Goal: Information Seeking & Learning: Learn about a topic

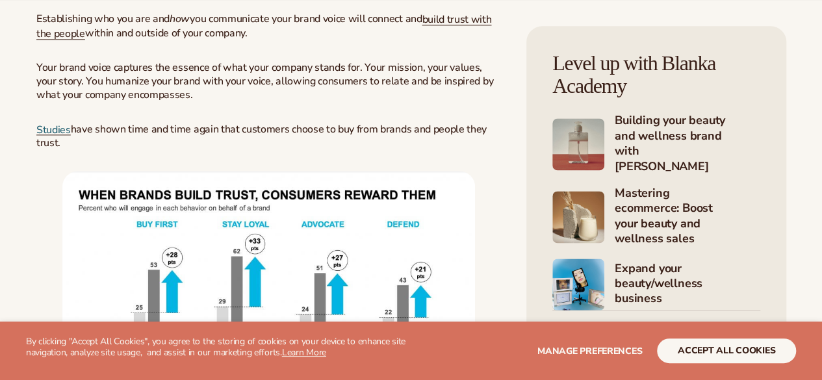
scroll to position [833, 0]
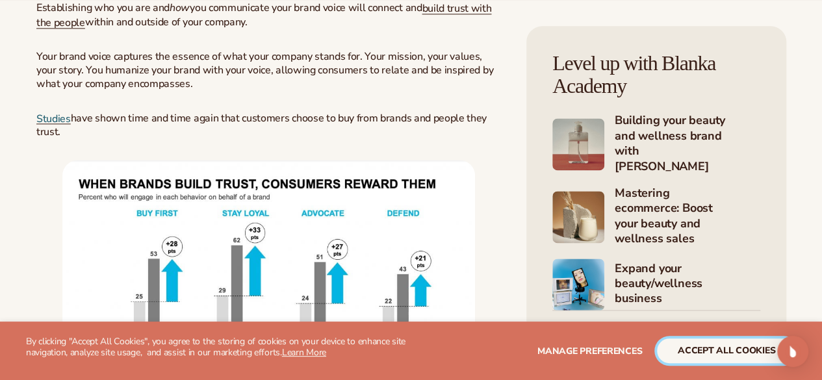
click at [756, 349] on button "accept all cookies" at bounding box center [726, 351] width 139 height 25
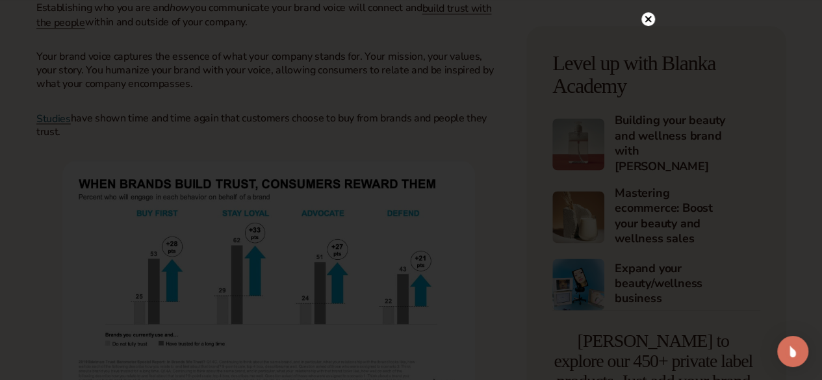
scroll to position [0, 0]
click at [647, 21] on div at bounding box center [411, 190] width 822 height 380
click at [648, 44] on icon at bounding box center [648, 42] width 7 height 7
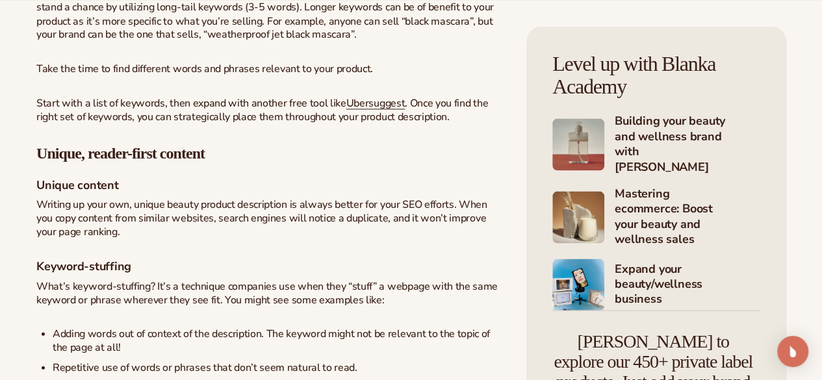
scroll to position [3680, 0]
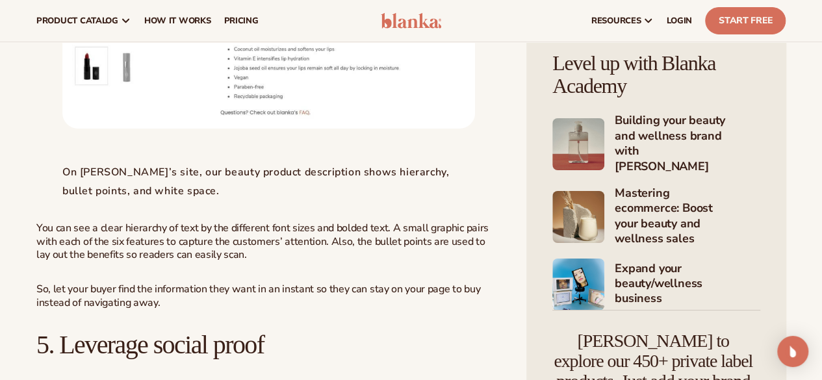
scroll to position [4735, 0]
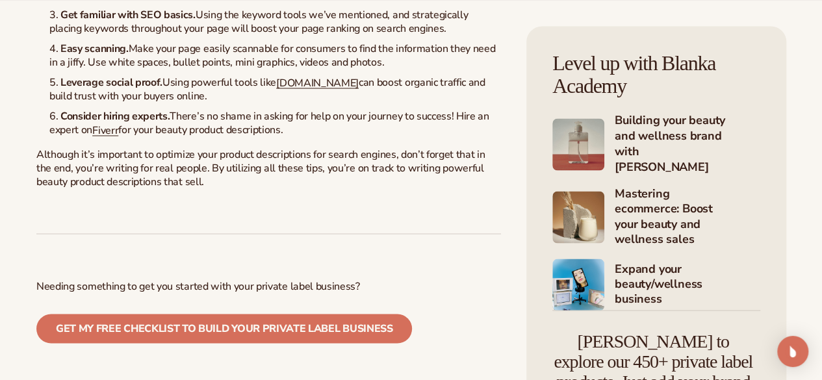
scroll to position [6025, 0]
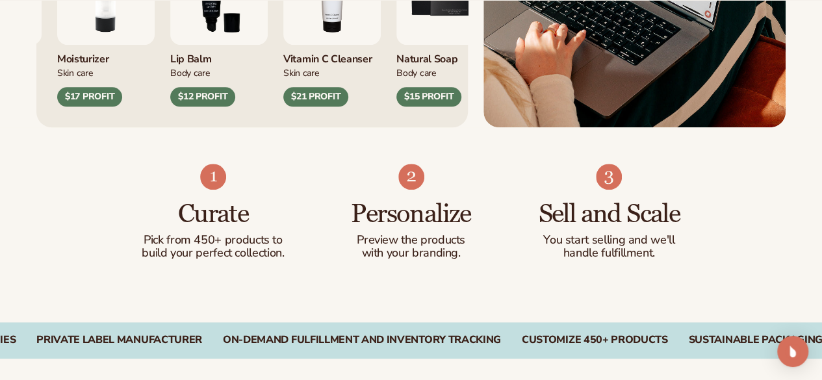
scroll to position [670, 0]
